Goal: Information Seeking & Learning: Stay updated

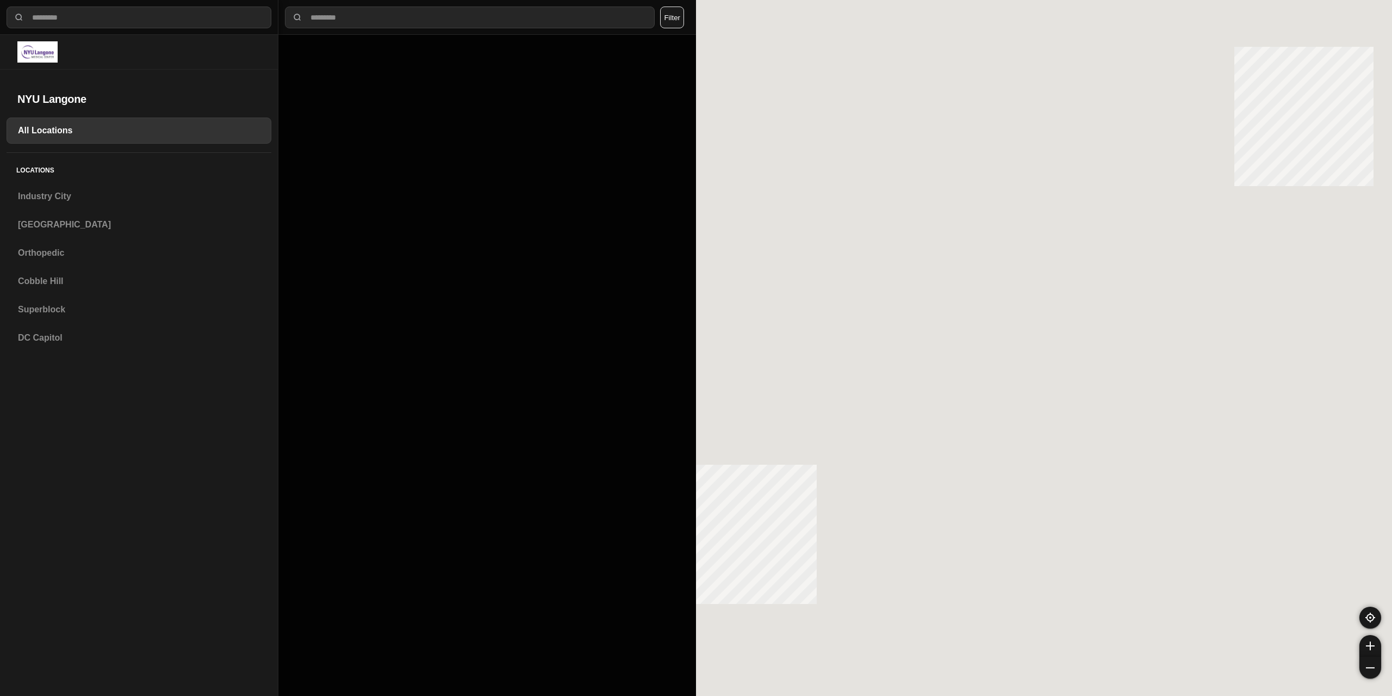
select select "*"
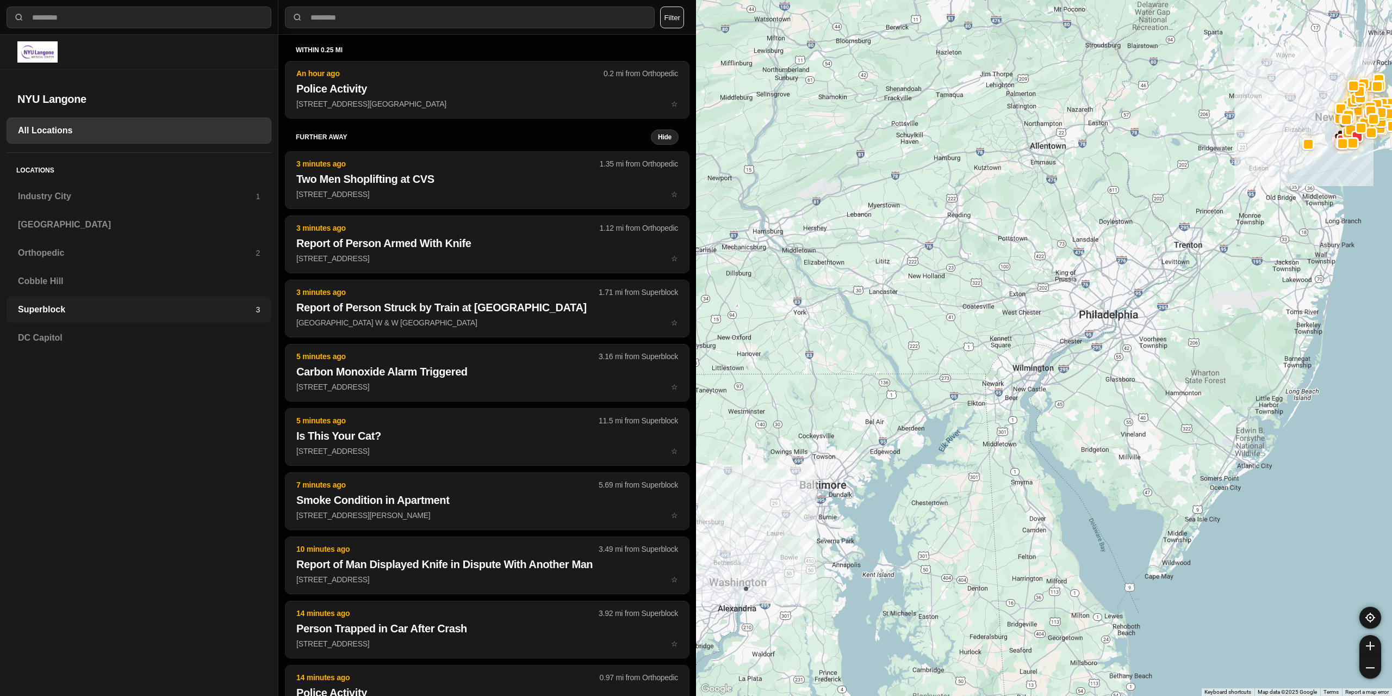
click at [97, 302] on div "Superblock 3" at bounding box center [139, 309] width 265 height 26
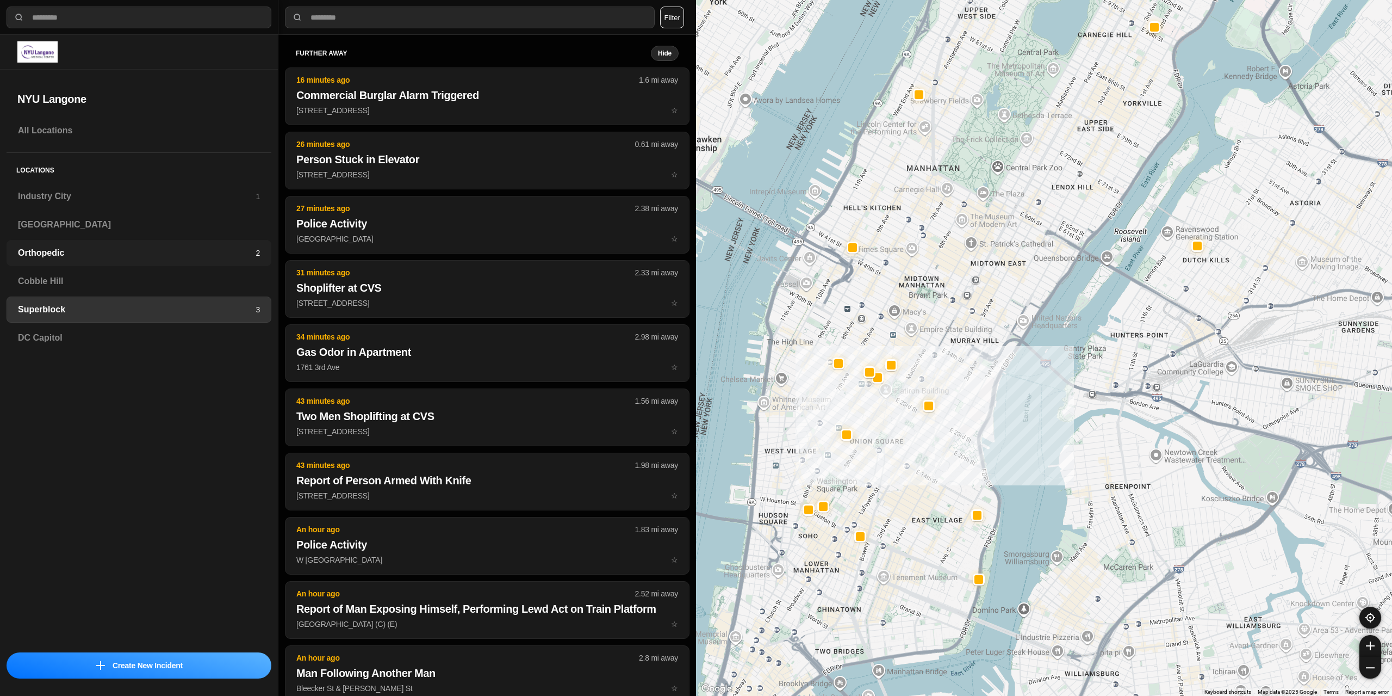
click at [150, 257] on h3 "Orthopedic" at bounding box center [137, 252] width 238 height 13
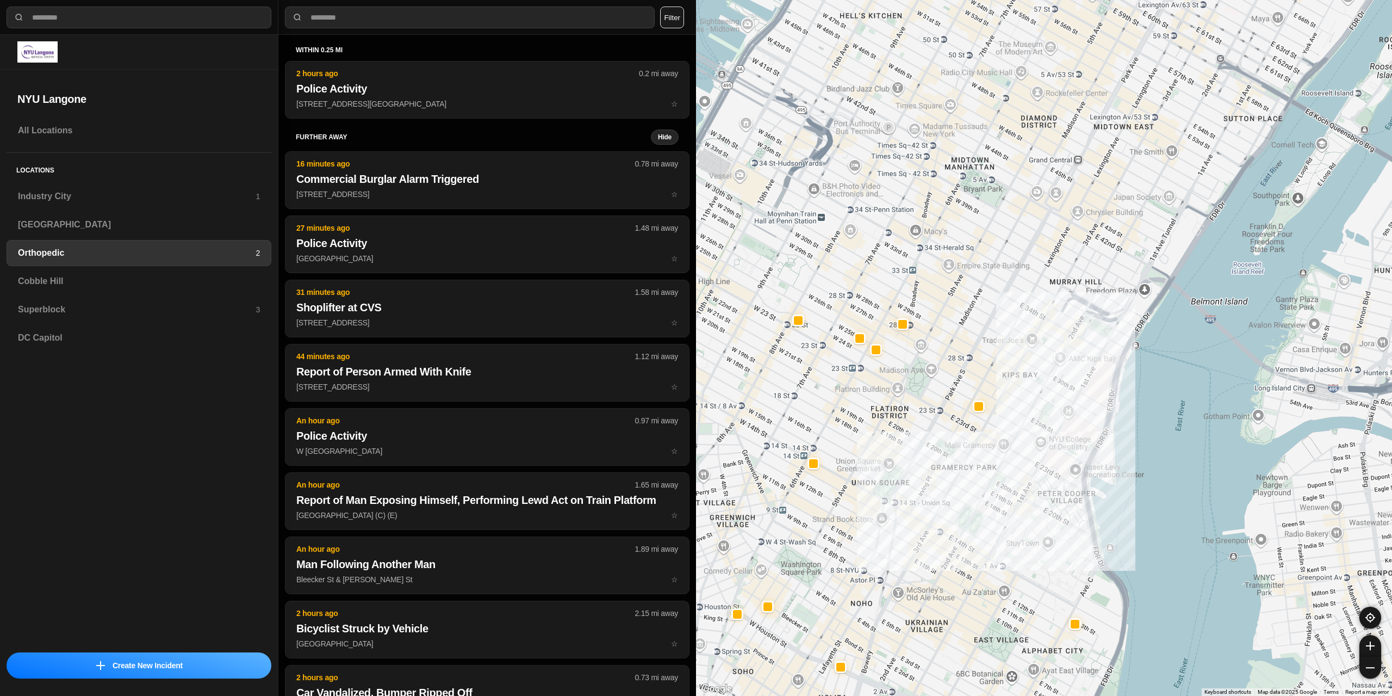
drag, startPoint x: 1070, startPoint y: 259, endPoint x: 1038, endPoint y: 398, distance: 141.7
click at [1038, 398] on div at bounding box center [1044, 348] width 696 height 696
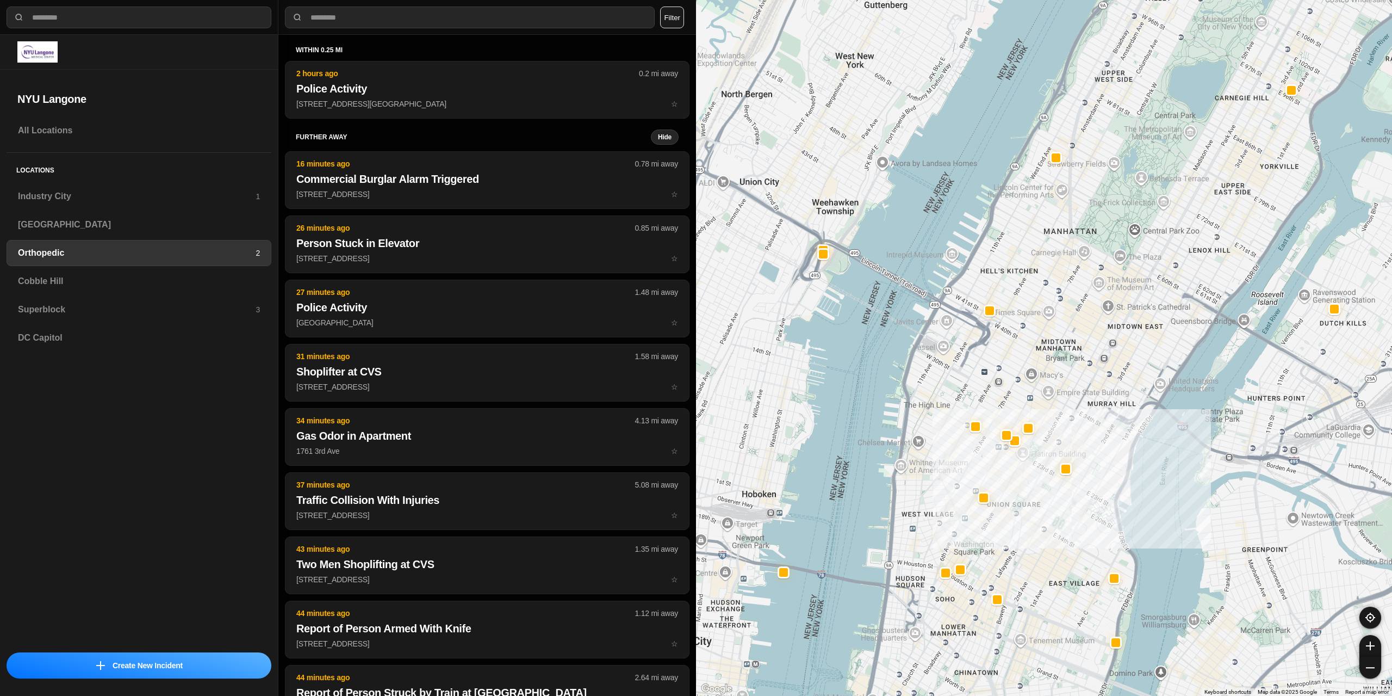
drag, startPoint x: 1040, startPoint y: 389, endPoint x: 1094, endPoint y: 463, distance: 91.8
click at [1094, 463] on div at bounding box center [1044, 348] width 696 height 696
click at [181, 190] on h3 "Industry City" at bounding box center [137, 196] width 238 height 13
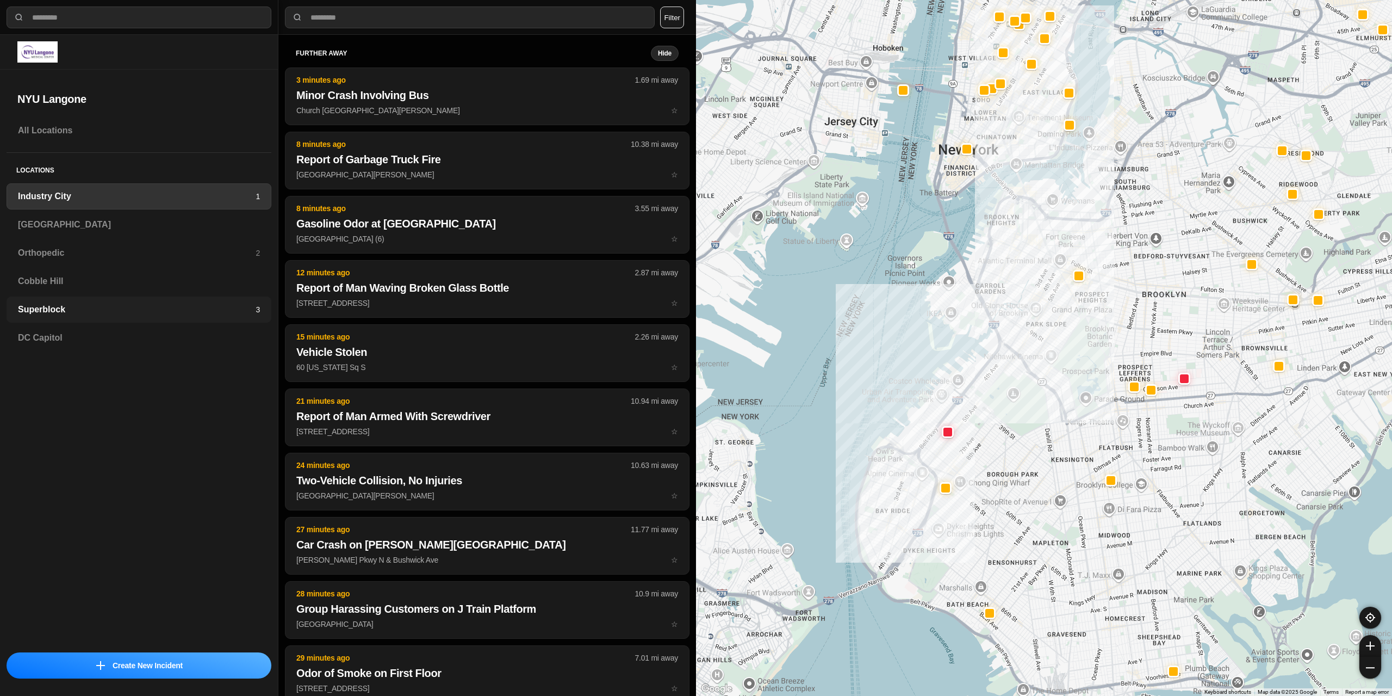
click at [70, 303] on h3 "Superblock" at bounding box center [137, 309] width 238 height 13
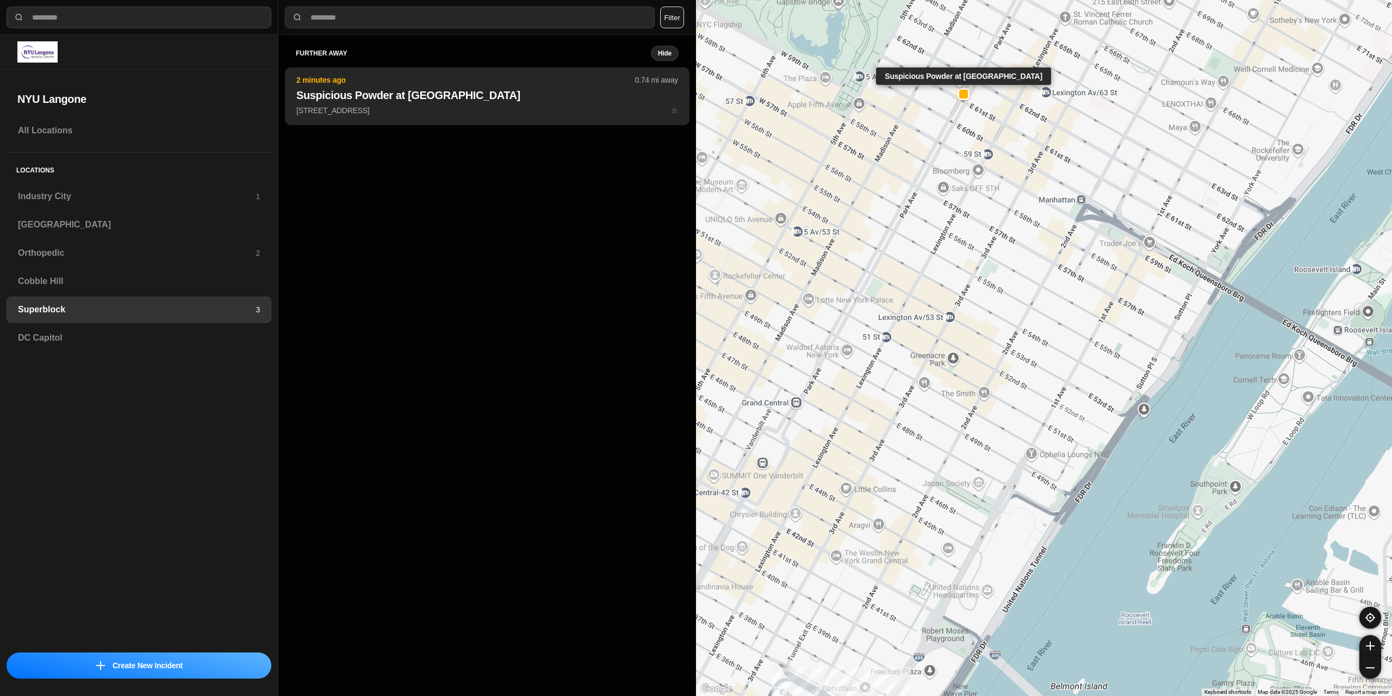
click at [413, 113] on p "[STREET_ADDRESS] ☆" at bounding box center [487, 110] width 382 height 11
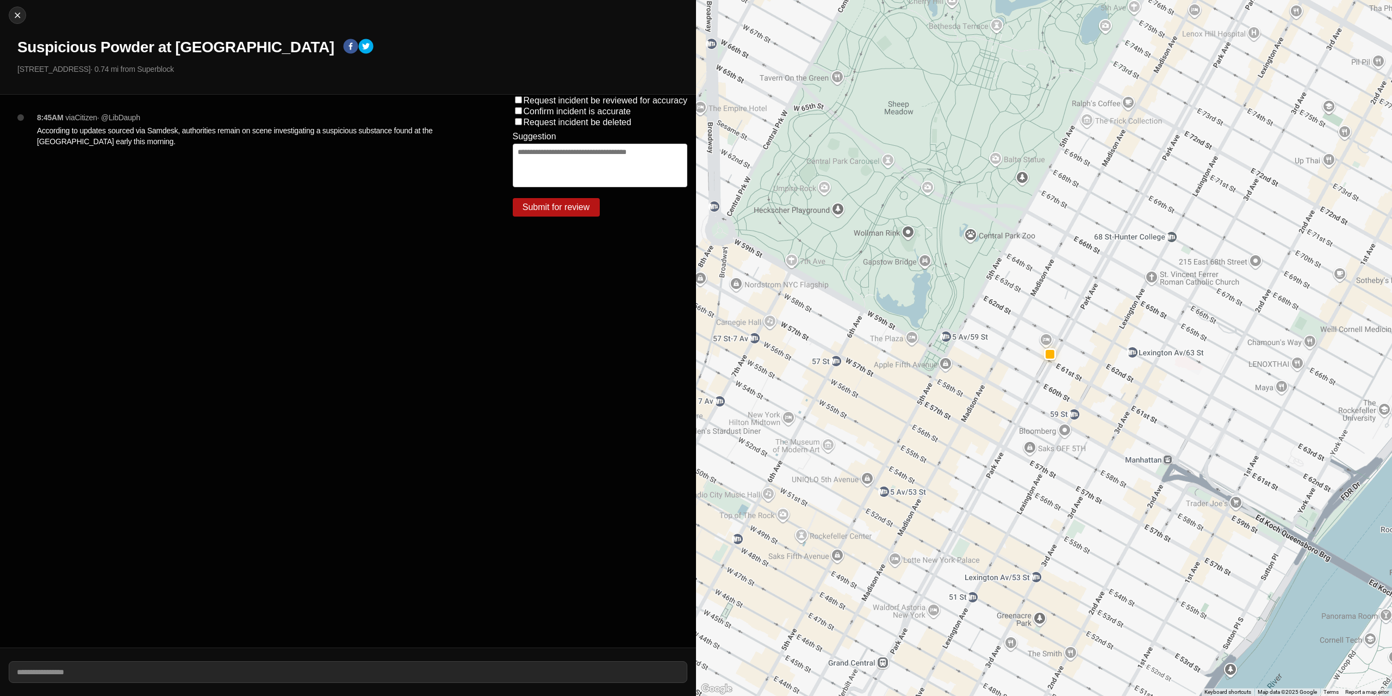
drag, startPoint x: 930, startPoint y: 321, endPoint x: 1079, endPoint y: 363, distance: 154.3
click at [1079, 369] on div at bounding box center [1044, 348] width 696 height 696
drag, startPoint x: 42, startPoint y: 5, endPoint x: 20, endPoint y: 15, distance: 23.6
click at [20, 15] on img at bounding box center [17, 15] width 11 height 11
select select "*"
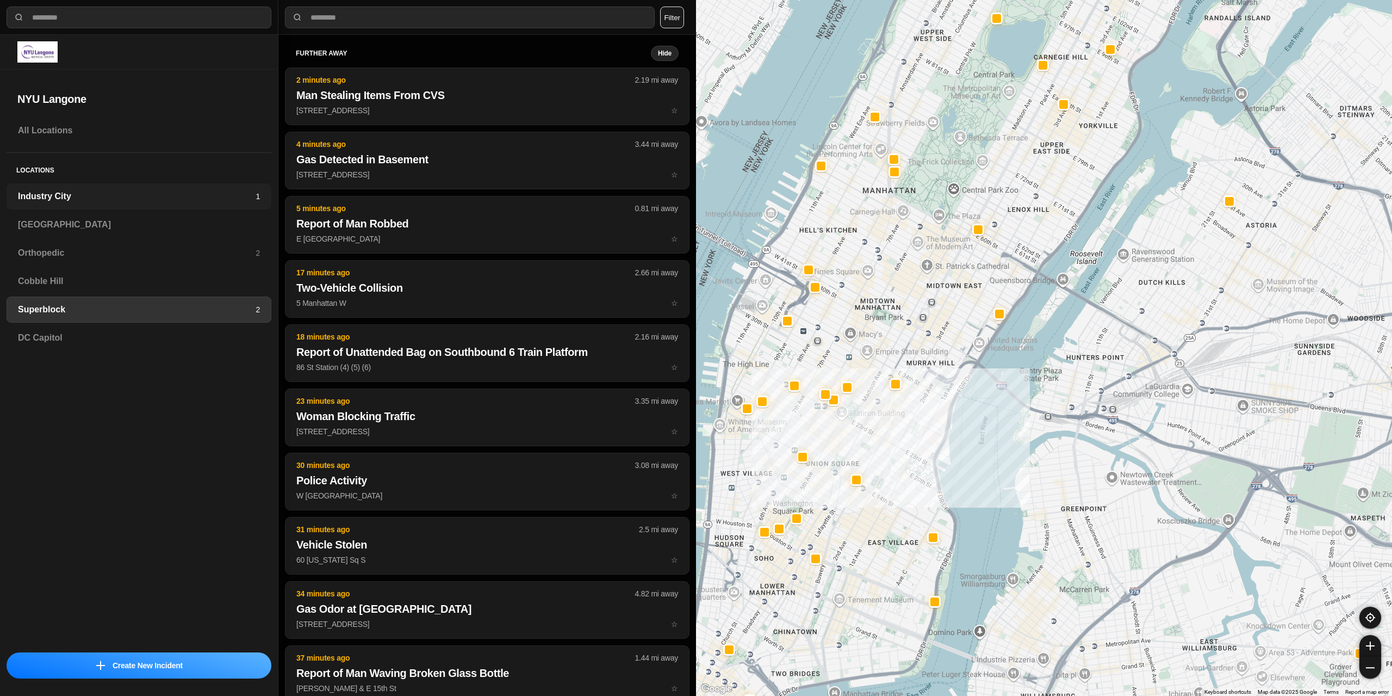
drag, startPoint x: 76, startPoint y: 235, endPoint x: 130, endPoint y: 207, distance: 61.3
click at [76, 233] on div "[GEOGRAPHIC_DATA]" at bounding box center [139, 225] width 265 height 26
